Goal: Obtain resource: Obtain resource

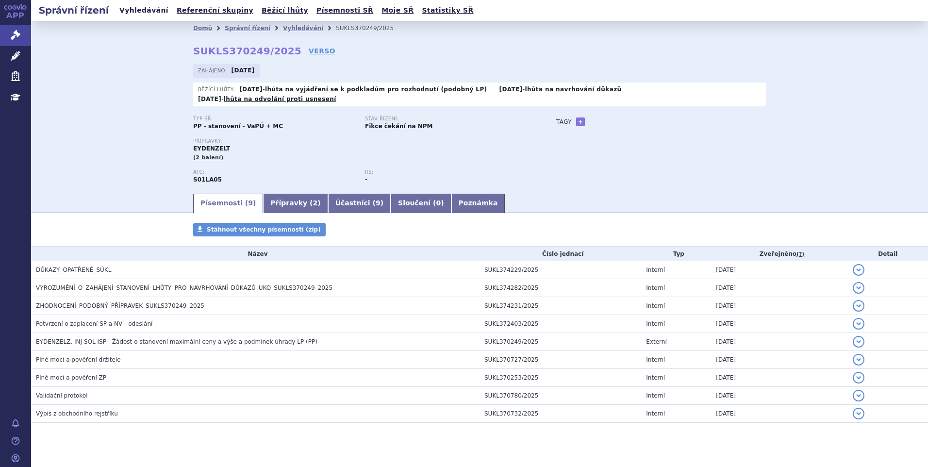
click at [143, 17] on ul "Vyhledávání Referenční skupiny Běžící lhůty Písemnosti SŘ Moje SŘ Statistiky SŘ" at bounding box center [297, 10] width 360 height 21
click at [142, 14] on link "Vyhledávání" at bounding box center [144, 10] width 55 height 13
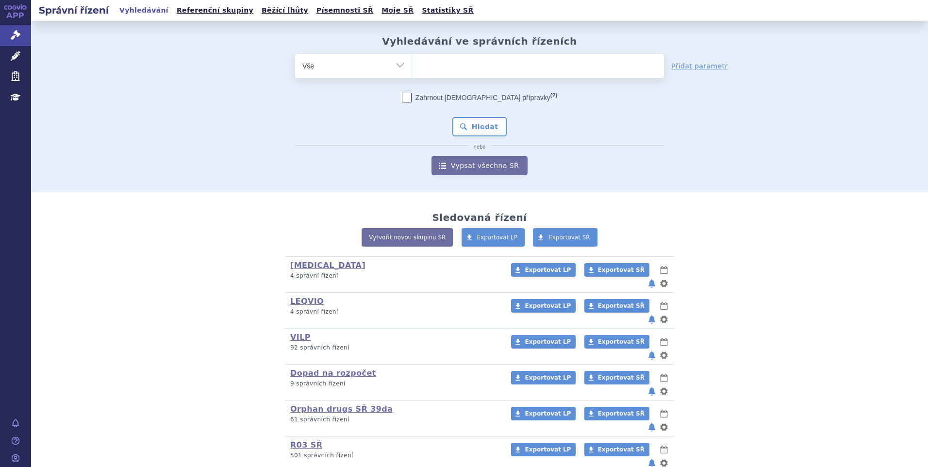
click at [436, 68] on ul at bounding box center [538, 64] width 252 height 20
click at [412, 68] on select at bounding box center [412, 65] width 0 height 24
paste input "SUKLS385578/2025"
type input "SUKLS385578/2025"
select select "SUKLS385578/2025"
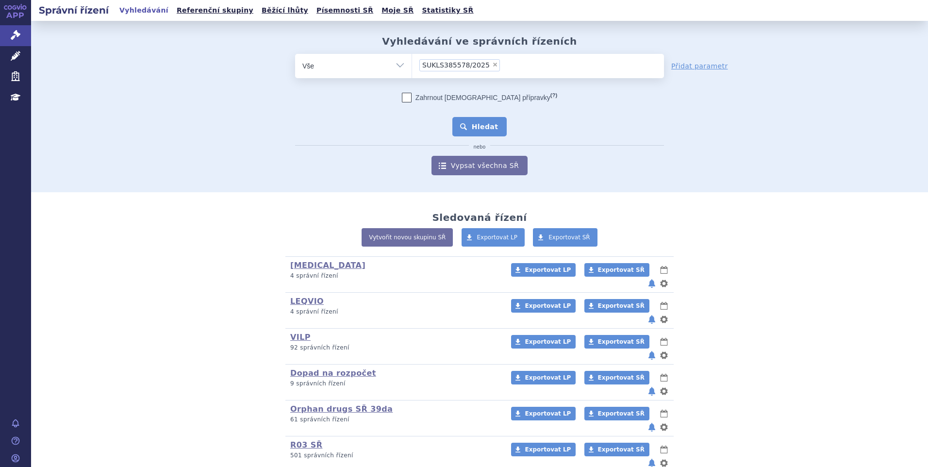
click at [465, 120] on button "Hledat" at bounding box center [479, 126] width 55 height 19
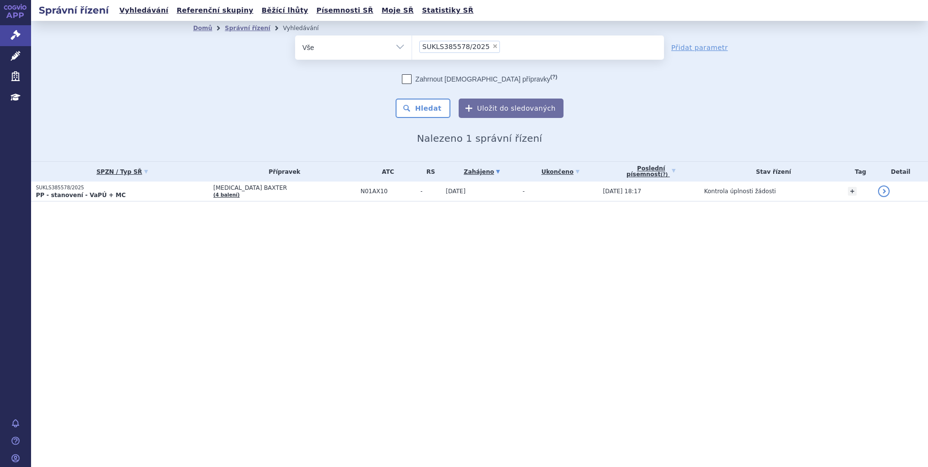
click at [130, 193] on p "PP - stanovení - VaPÚ + MC" at bounding box center [122, 195] width 173 height 8
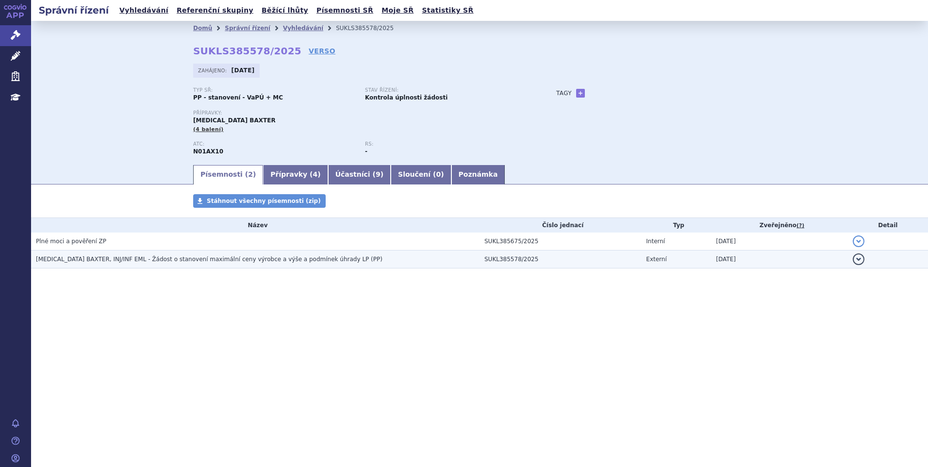
click at [131, 258] on span "PROPOFOL BAXTER, INJ/INF EML - Žádost o stanovení maximální ceny výrobce a výše…" at bounding box center [209, 259] width 347 height 7
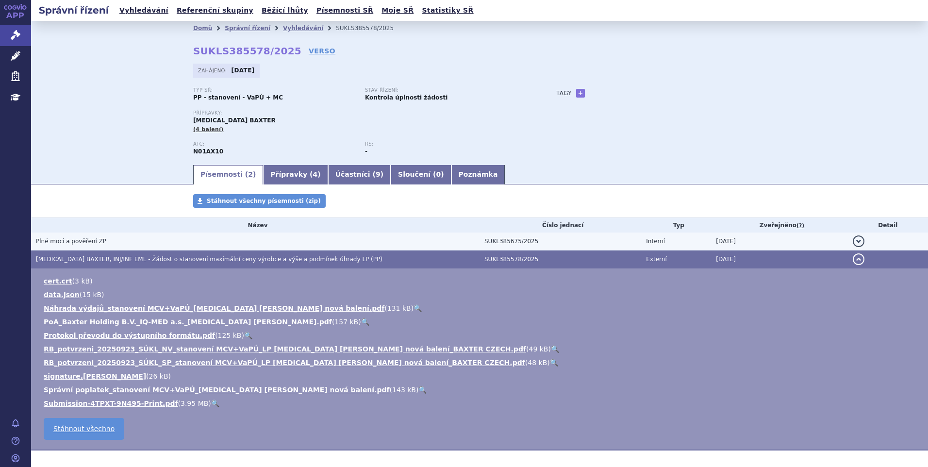
scroll to position [42, 0]
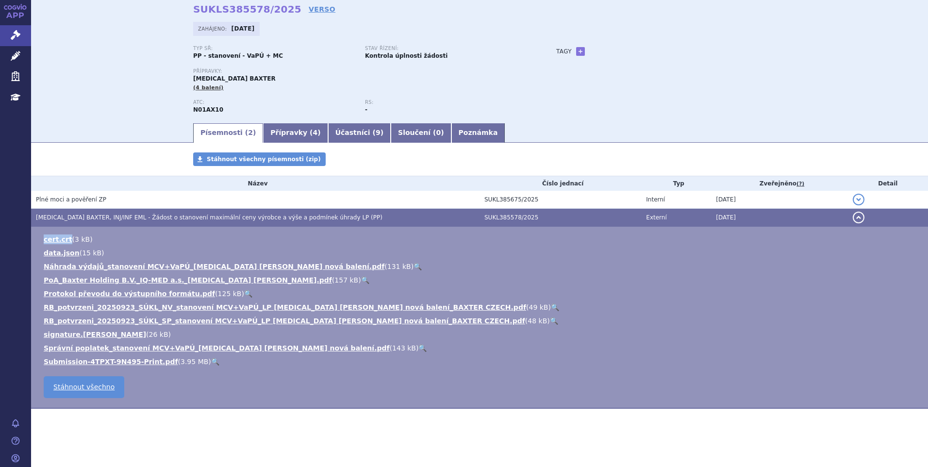
drag, startPoint x: 38, startPoint y: 244, endPoint x: 67, endPoint y: 241, distance: 29.3
click at [67, 241] on td "cert.crt ( 3 kB ) data.json ( 15 kB ) Náhrada výdajů_stanovení MCV+VaPÚ_PROPOFO…" at bounding box center [479, 318] width 897 height 182
copy link "cert.crt"
drag, startPoint x: 41, startPoint y: 254, endPoint x: 73, endPoint y: 257, distance: 31.7
click at [73, 257] on ul "cert.crt ( 3 kB ) data.json ( 15 kB ) Náhrada výdajů_stanovení MCV+VaPÚ_PROPOFO…" at bounding box center [480, 300] width 878 height 132
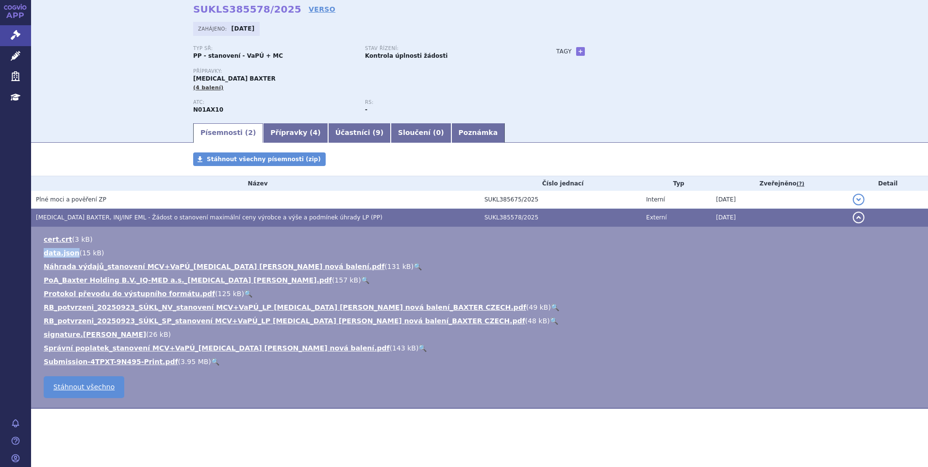
copy link "data.json"
drag, startPoint x: 40, startPoint y: 335, endPoint x: 88, endPoint y: 337, distance: 47.6
click at [88, 337] on td "cert.crt ( 3 kB ) data.json ( 15 kB ) Náhrada výdajů_stanovení MCV+VaPÚ_PROPOFO…" at bounding box center [479, 318] width 897 height 182
copy link "signature.jose"
